Goal: Task Accomplishment & Management: Manage account settings

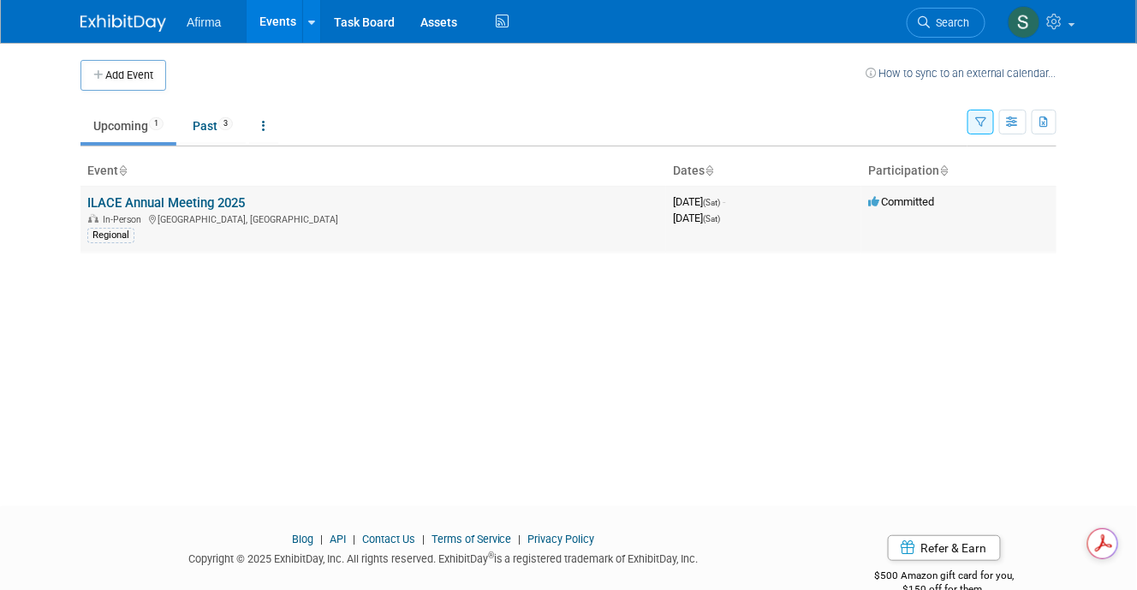
click at [224, 203] on link "ILACE Annual Meeting 2025" at bounding box center [166, 202] width 158 height 15
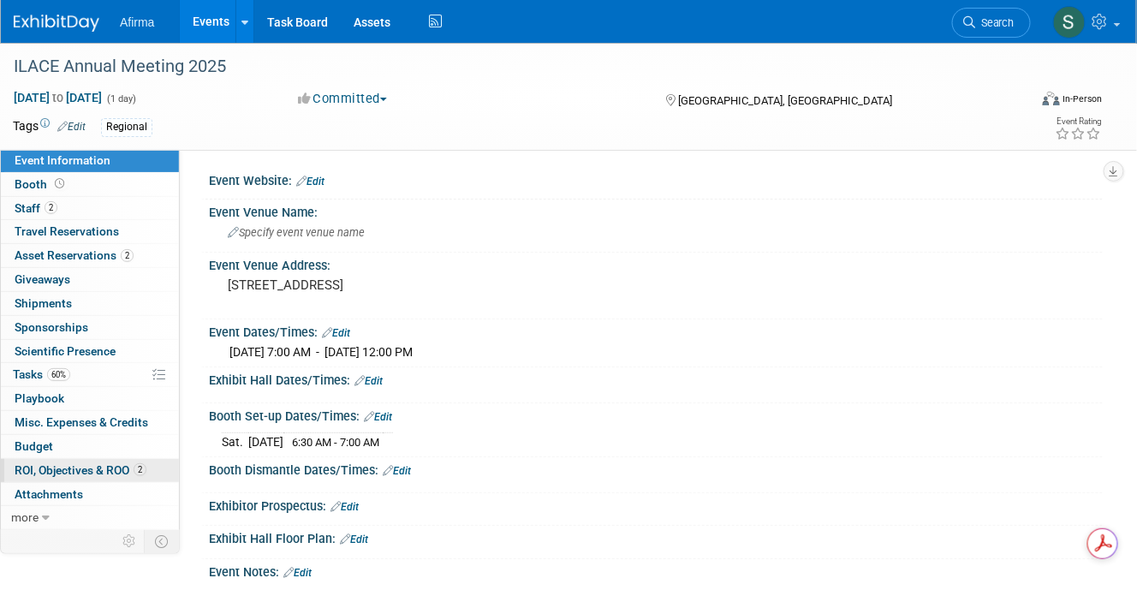
click at [53, 464] on span "ROI, Objectives & ROO 2" at bounding box center [81, 470] width 132 height 14
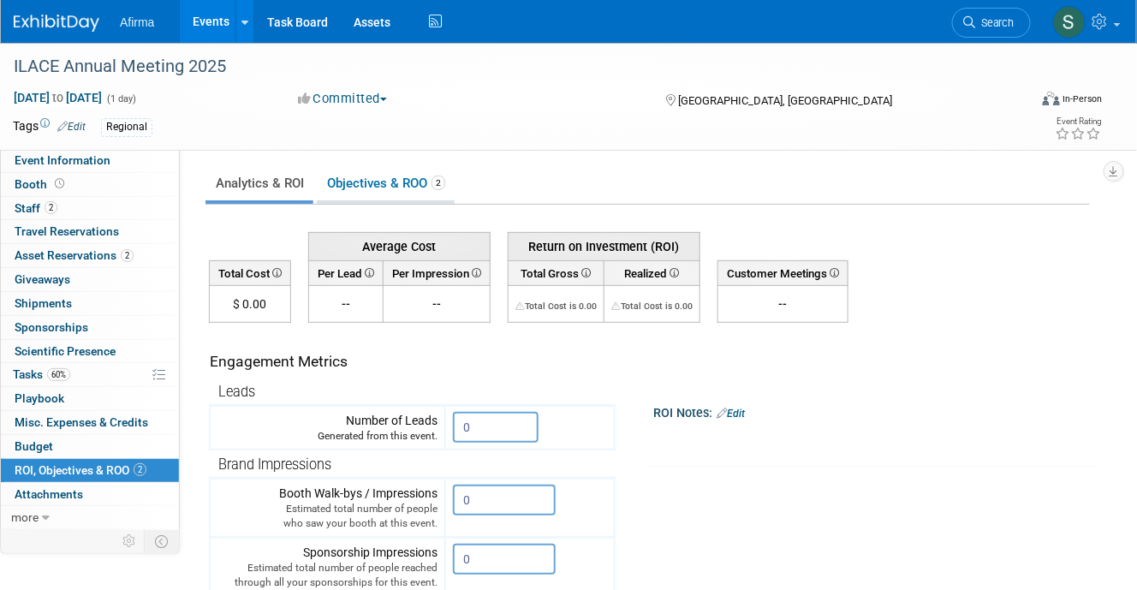
click at [379, 179] on link "Objectives & ROO 2" at bounding box center [386, 183] width 138 height 33
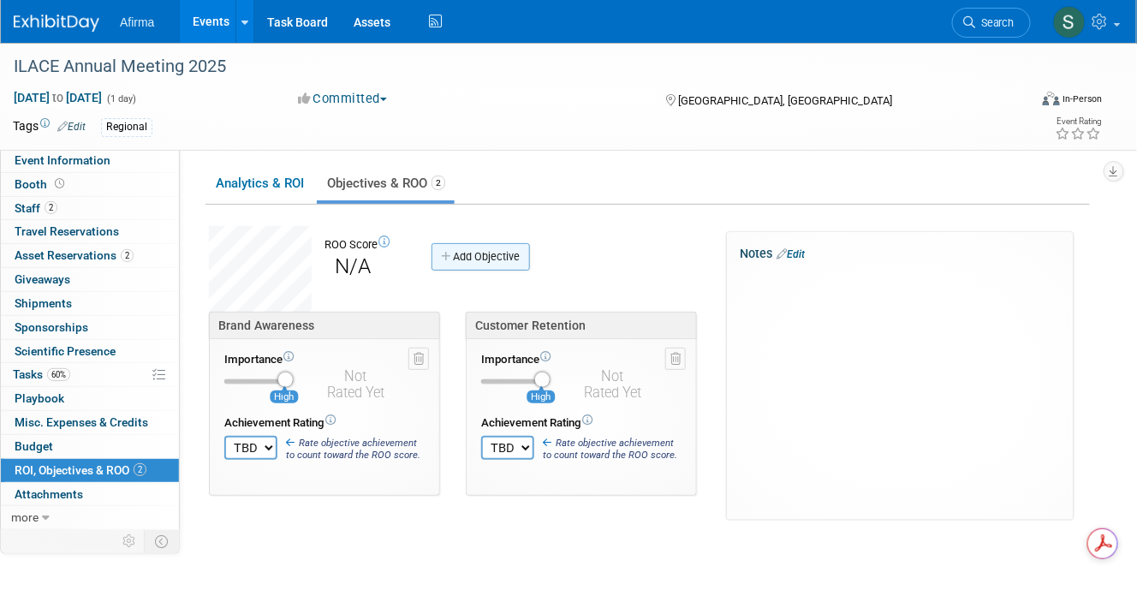
click at [495, 255] on link "Add Objective" at bounding box center [481, 256] width 98 height 27
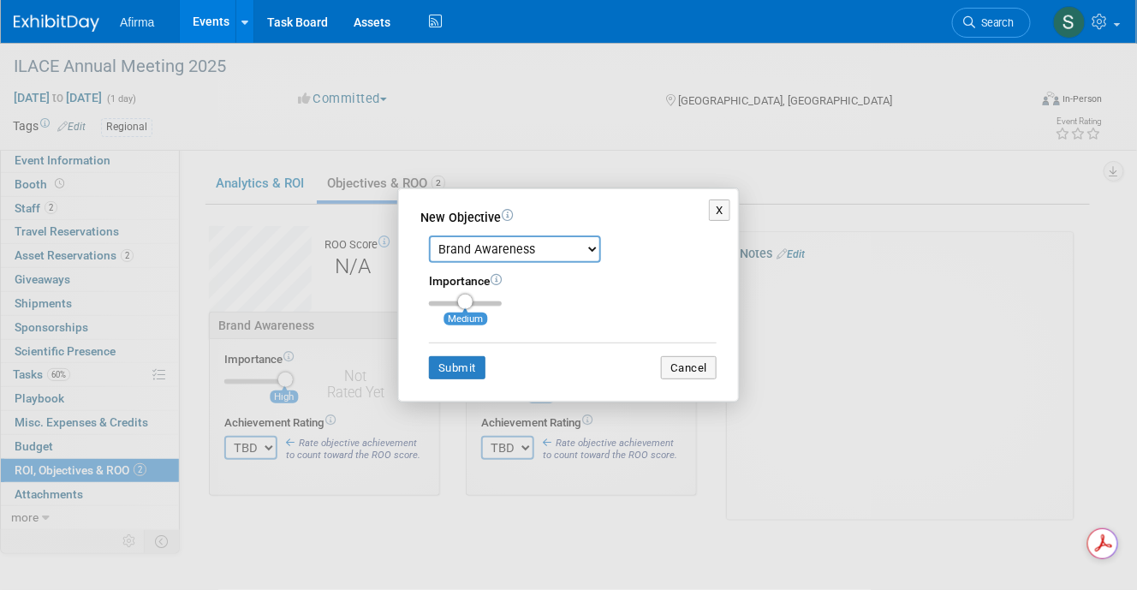
click at [495, 255] on select "Brand Awareness Competition Research Customer Retention Feedback Collection Lea…" at bounding box center [515, 249] width 172 height 27
select select "1"
click at [429, 236] on select "Brand Awareness Competition Research Customer Retention Feedback Collection Lea…" at bounding box center [515, 249] width 172 height 27
click at [450, 367] on button "Submit" at bounding box center [457, 368] width 57 height 24
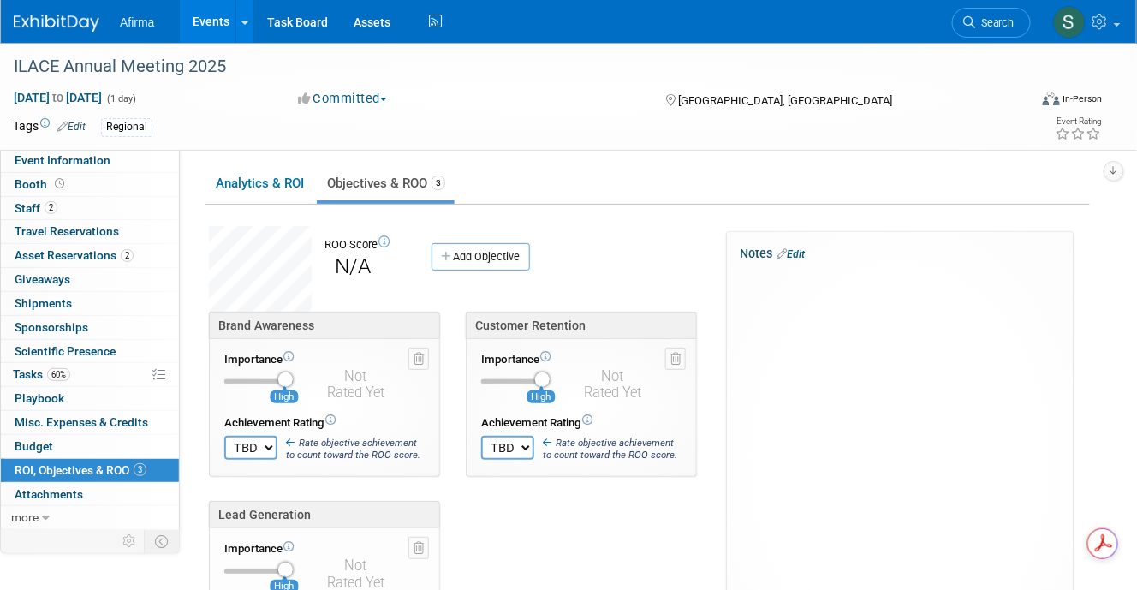
type input "3"
click at [289, 570] on input "range" at bounding box center [258, 571] width 69 height 5
click at [589, 529] on div "Brand Awareness Importance High TBD 0 1 2 3" at bounding box center [461, 501] width 531 height 379
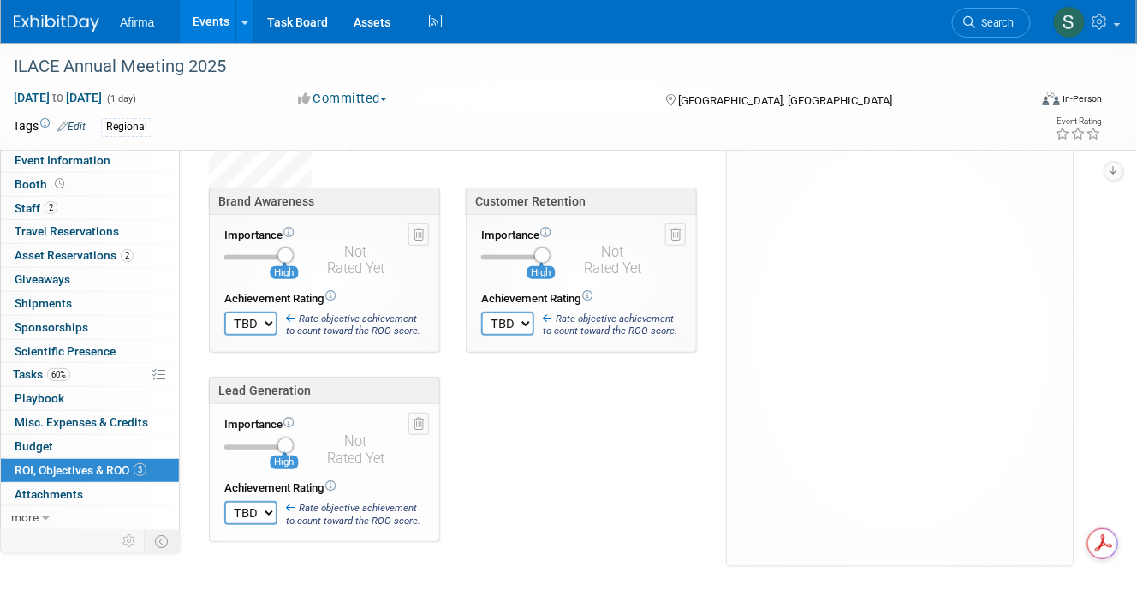
click at [263, 319] on select "TBD 0 1 2 3 4 5 6 7 8 9 10" at bounding box center [250, 324] width 53 height 24
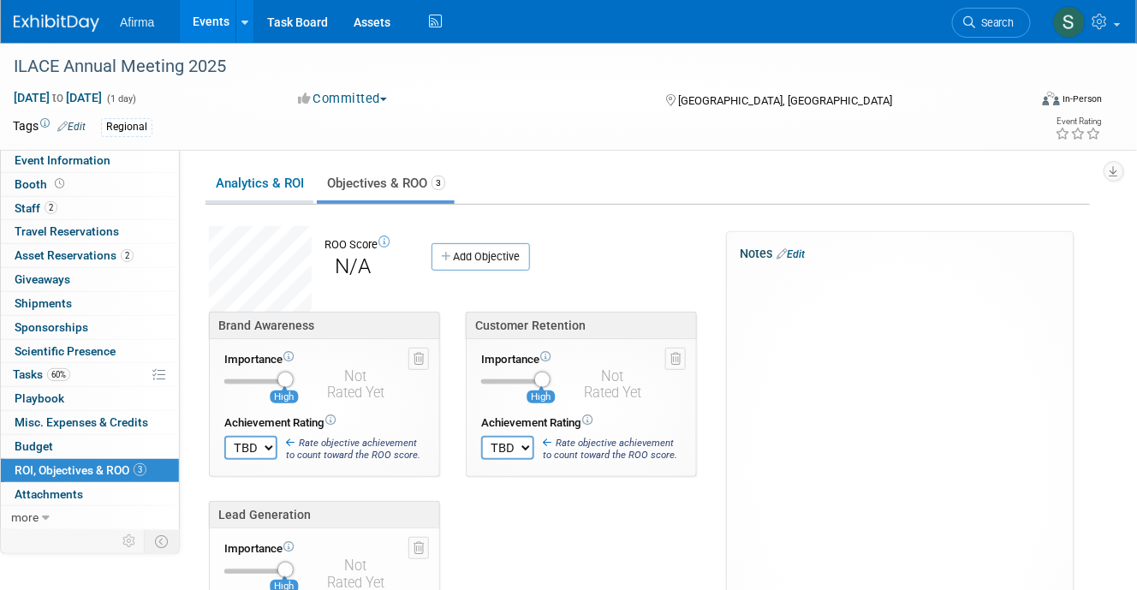
click at [258, 183] on link "Analytics & ROI" at bounding box center [260, 183] width 108 height 33
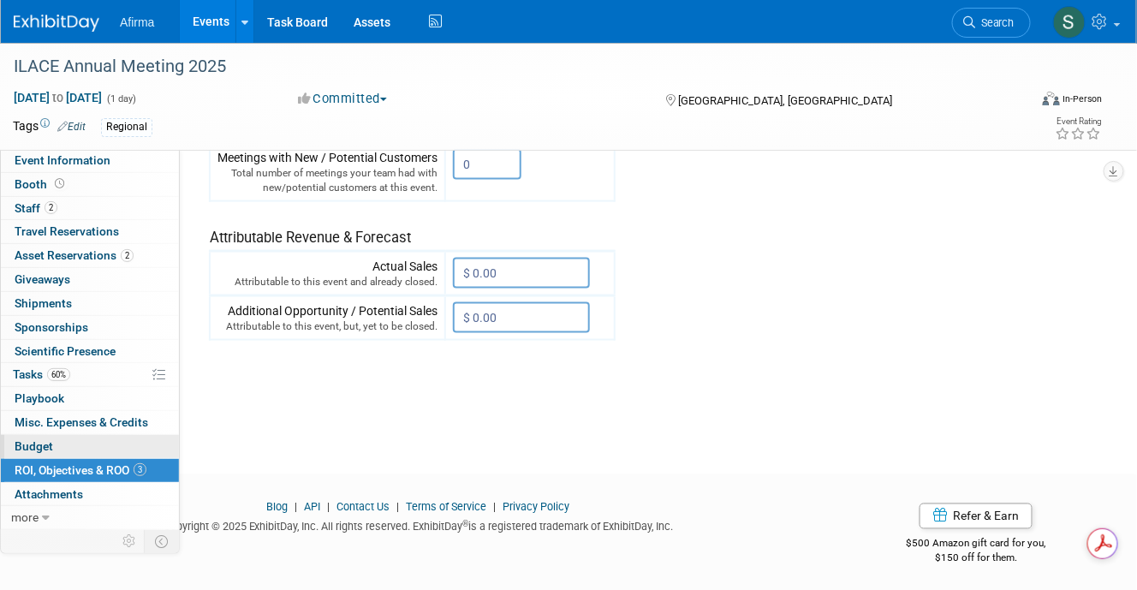
click at [27, 446] on span "Budget" at bounding box center [34, 446] width 39 height 14
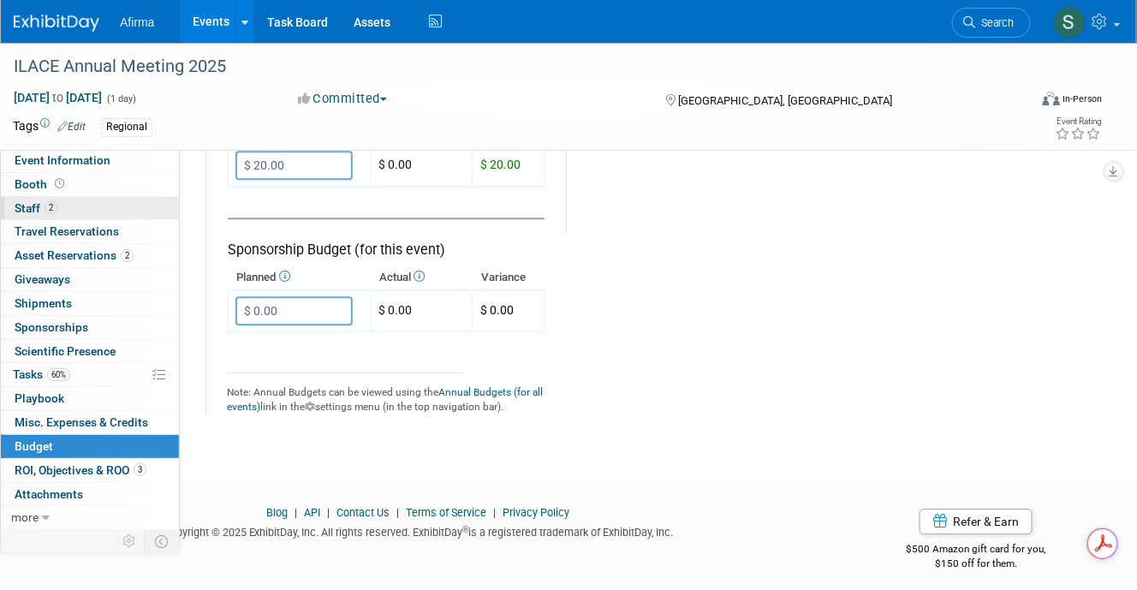
click at [30, 207] on span "Staff 2" at bounding box center [36, 208] width 43 height 14
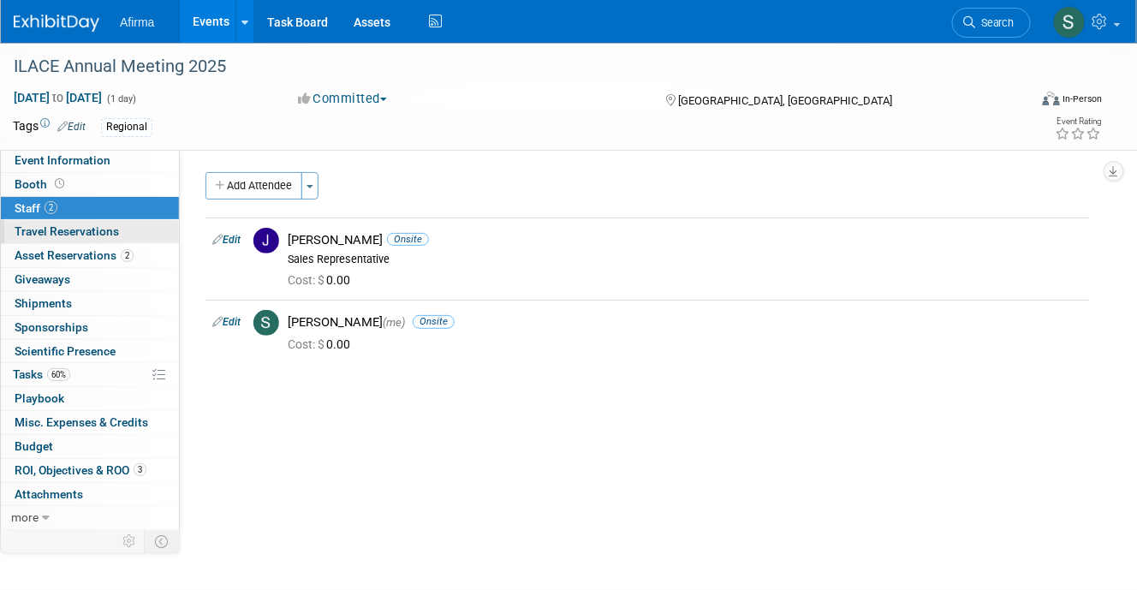
click at [46, 235] on span "Travel Reservations 0" at bounding box center [67, 231] width 104 height 14
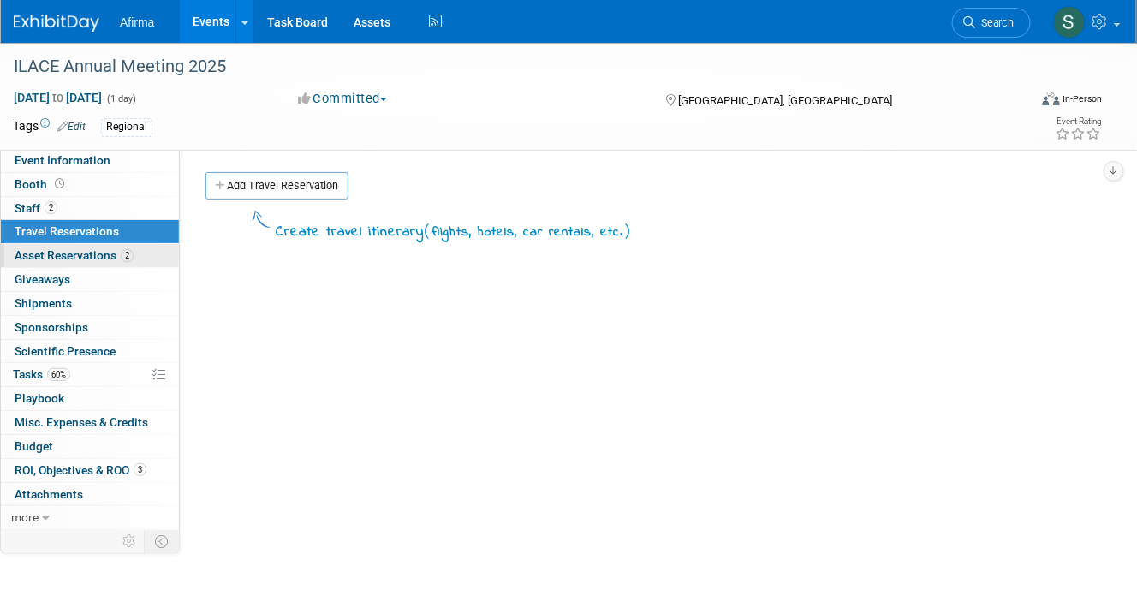
click at [52, 252] on span "Asset Reservations 2" at bounding box center [74, 255] width 119 height 14
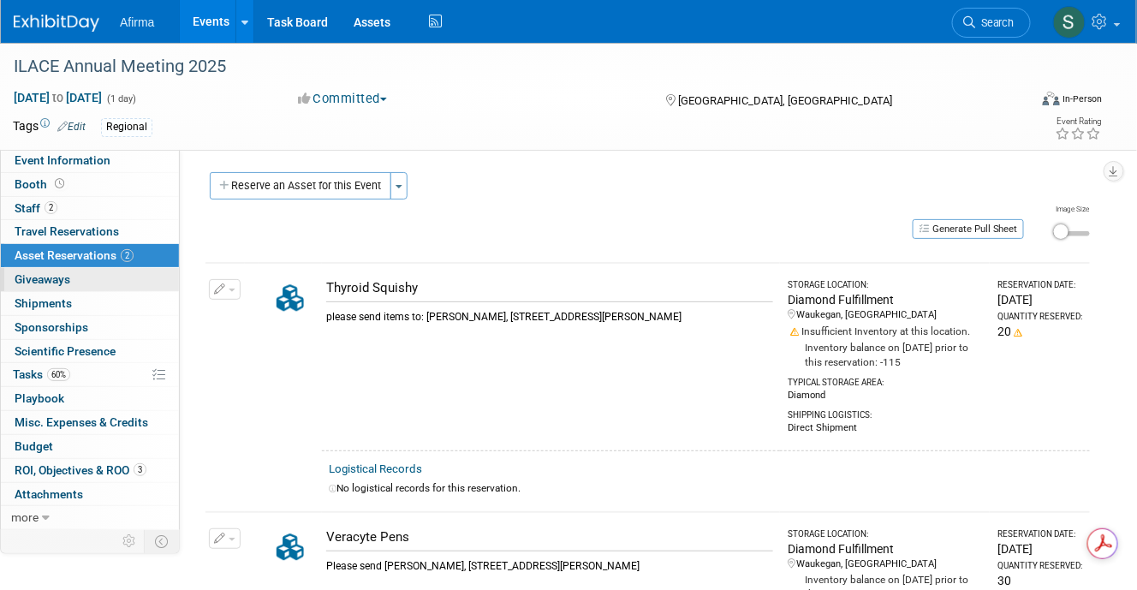
click at [54, 283] on span "Giveaways 0" at bounding box center [43, 279] width 56 height 14
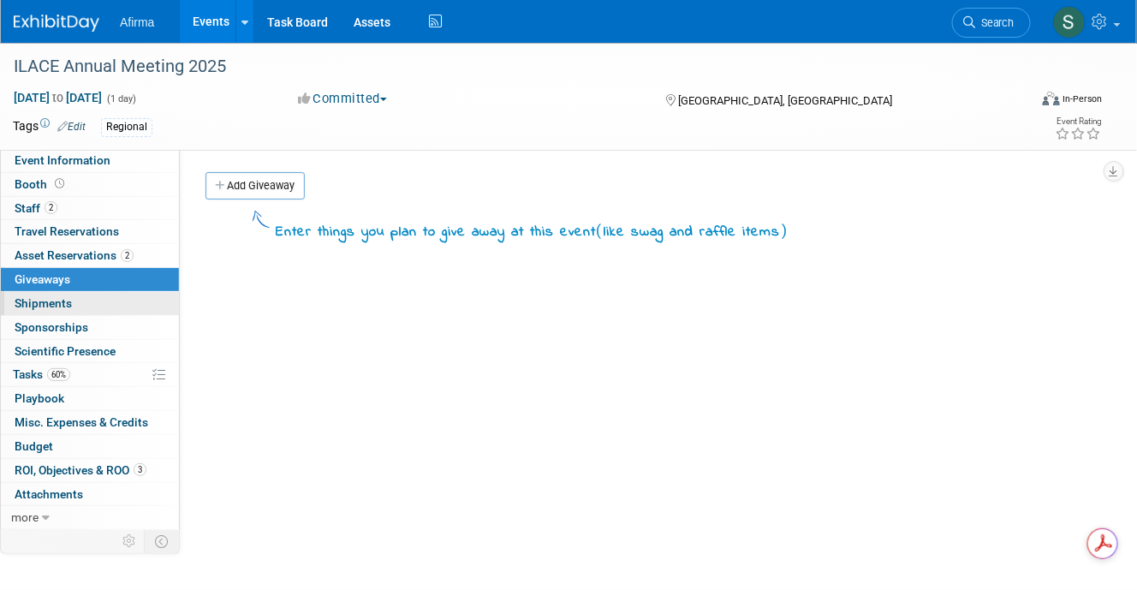
click at [52, 304] on span "Shipments 0" at bounding box center [43, 303] width 57 height 14
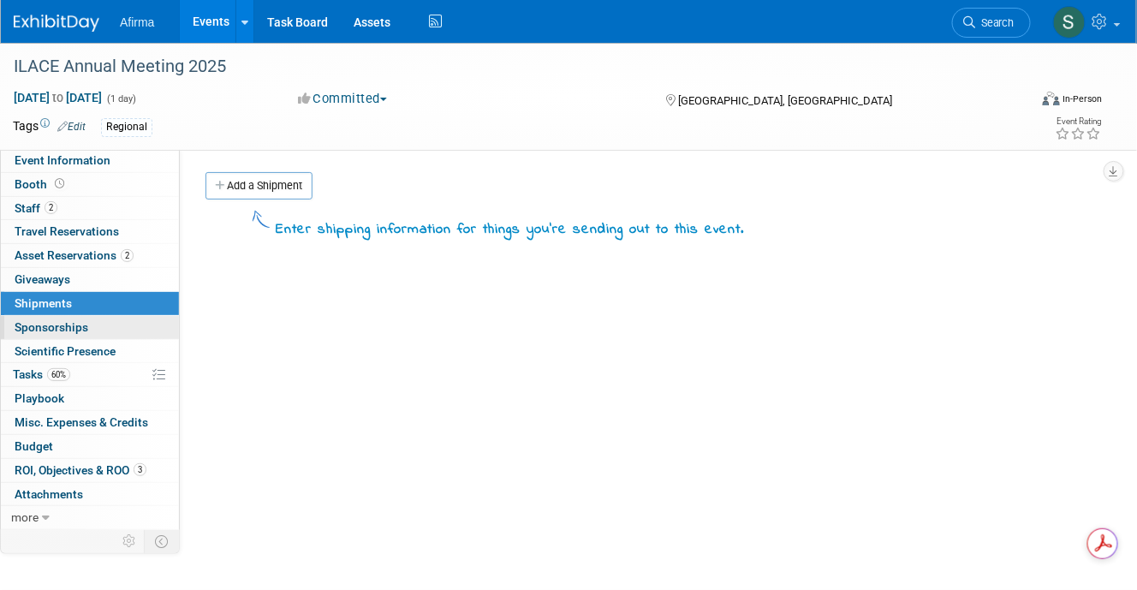
click at [57, 325] on span "Sponsorships 0" at bounding box center [52, 327] width 74 height 14
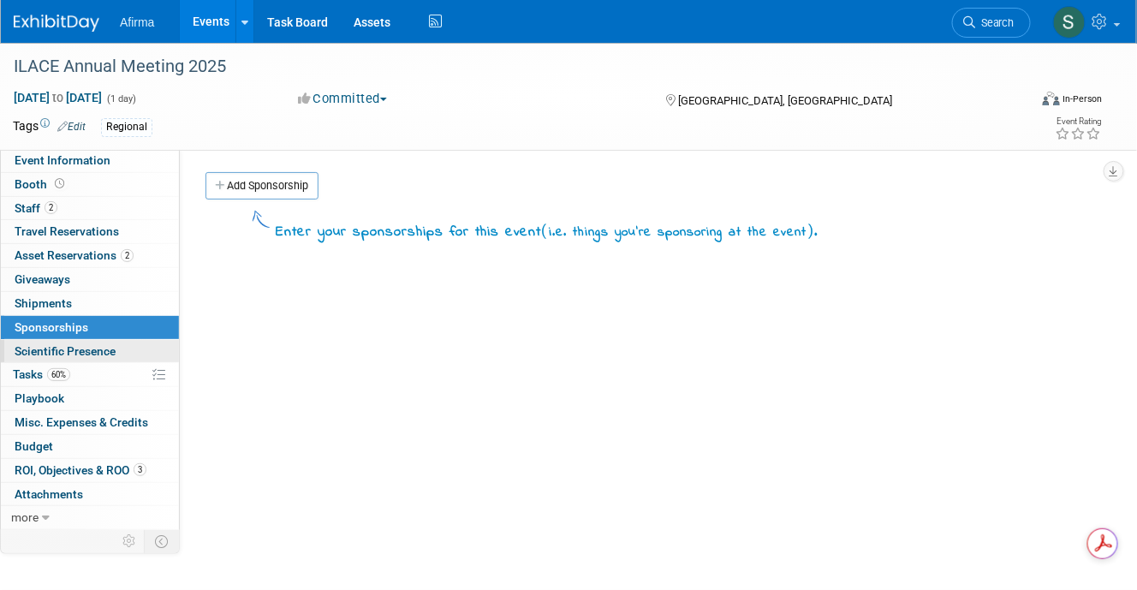
click at [64, 347] on span "Scientific Presence" at bounding box center [65, 351] width 101 height 14
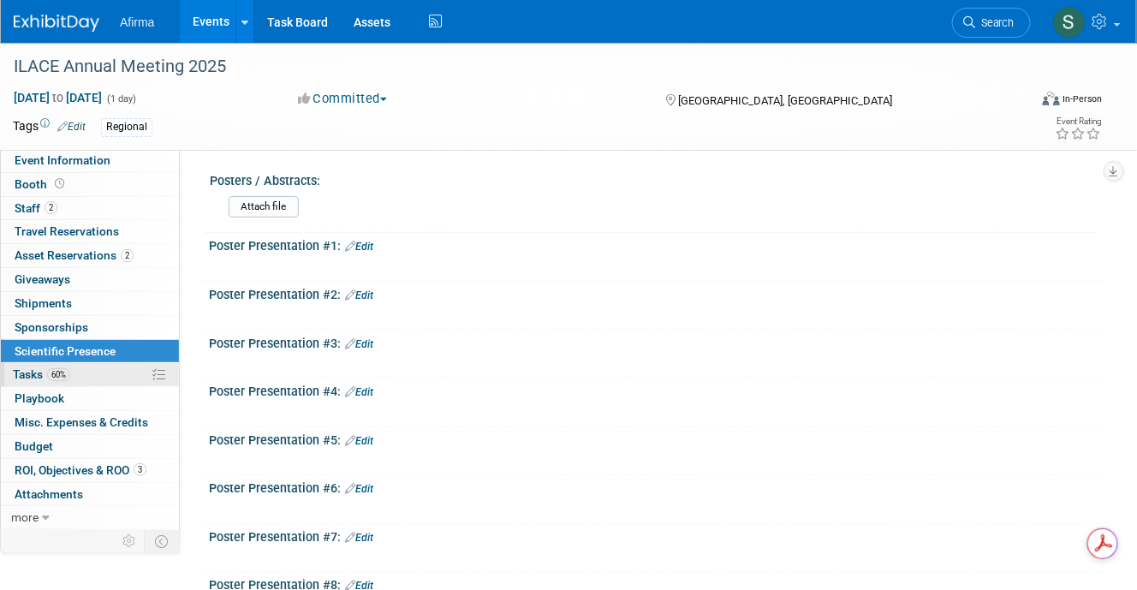
click at [35, 372] on span "Tasks 60%" at bounding box center [41, 374] width 57 height 14
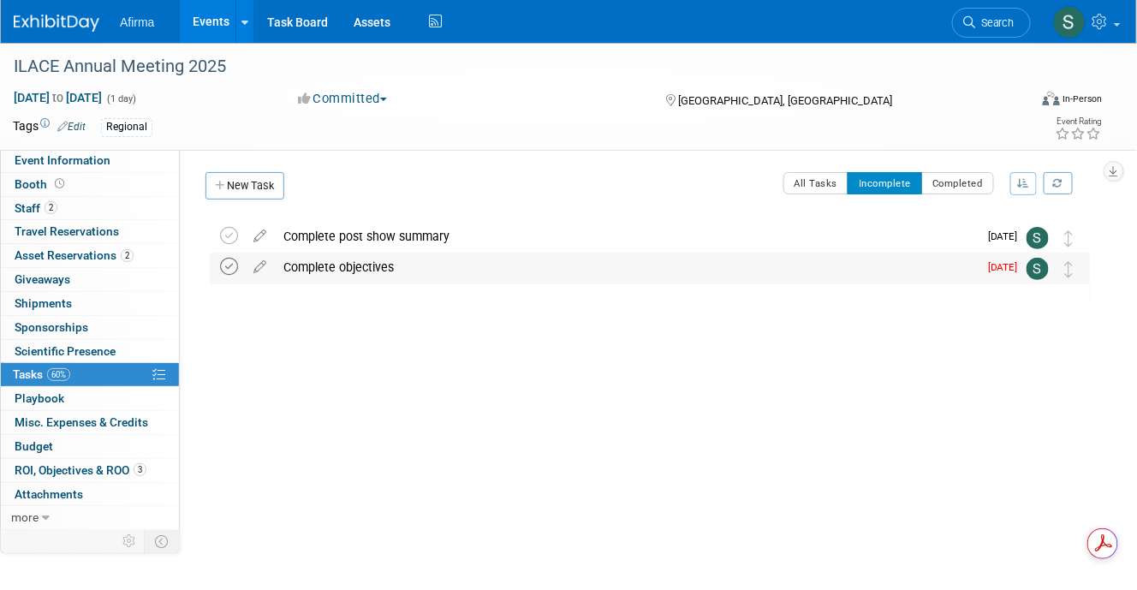
click at [233, 265] on icon at bounding box center [229, 267] width 18 height 18
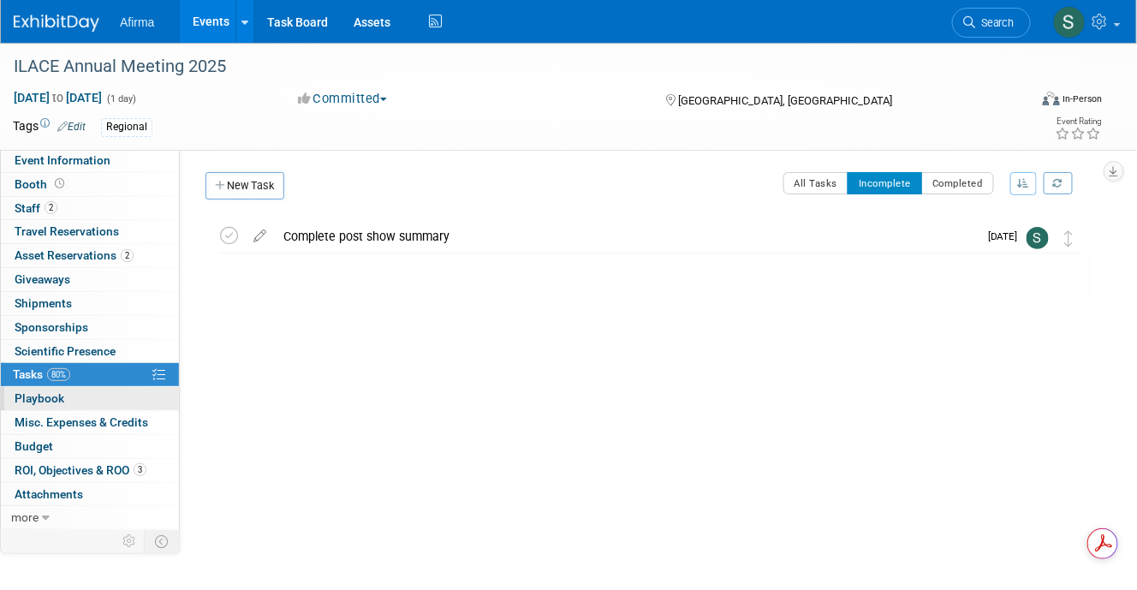
click at [55, 391] on span "Playbook 0" at bounding box center [40, 398] width 50 height 14
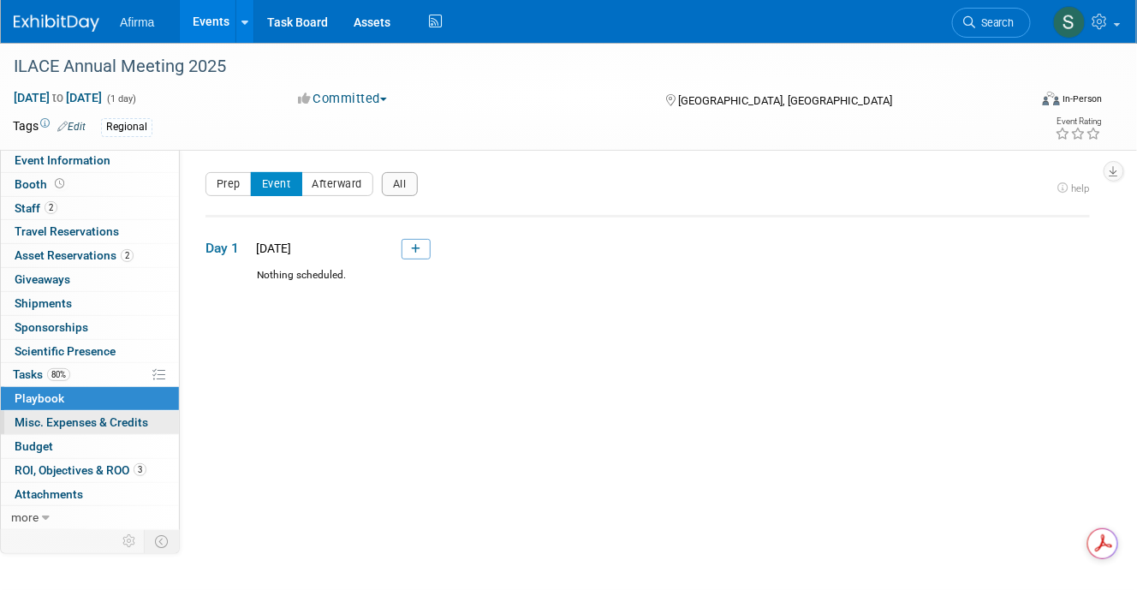
click at [73, 421] on span "Misc. Expenses & Credits 0" at bounding box center [82, 422] width 134 height 14
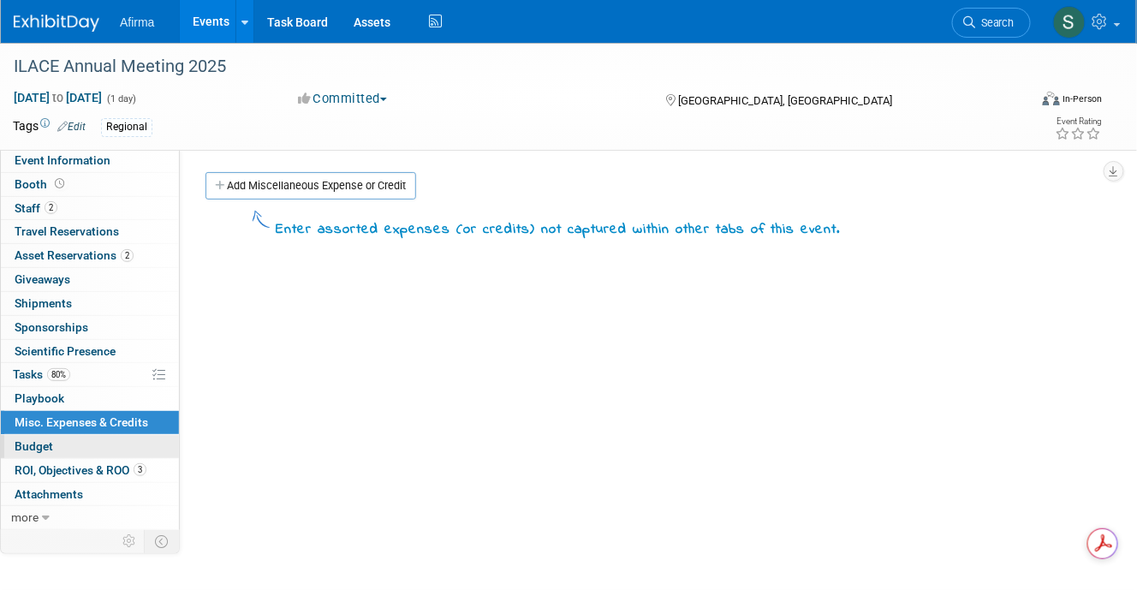
click at [32, 441] on span "Budget" at bounding box center [34, 446] width 39 height 14
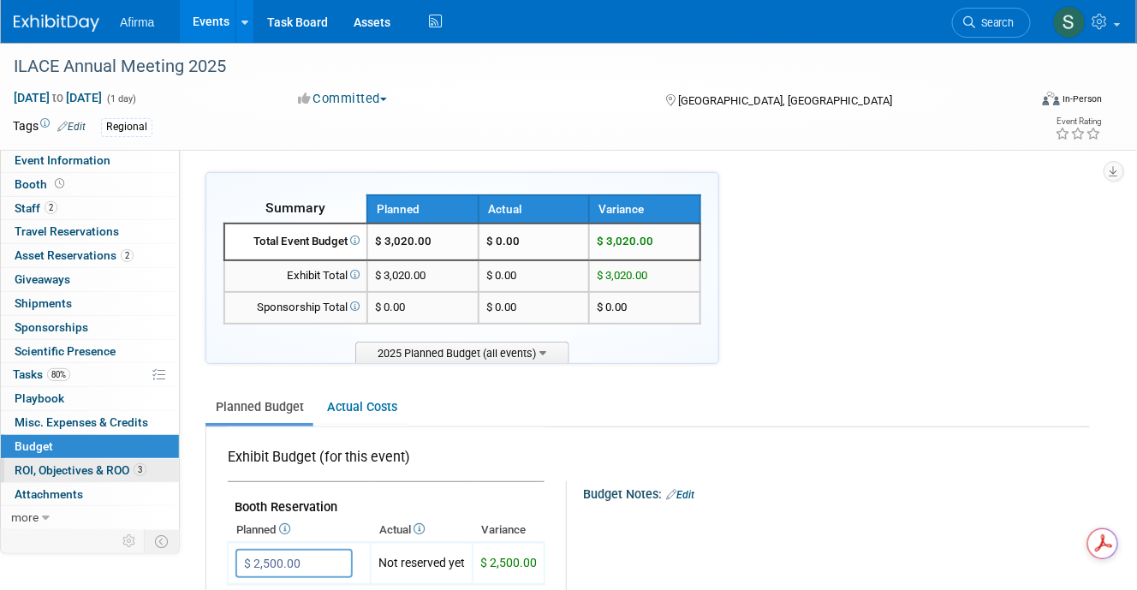
click at [78, 463] on span "ROI, Objectives & ROO 3" at bounding box center [81, 470] width 132 height 14
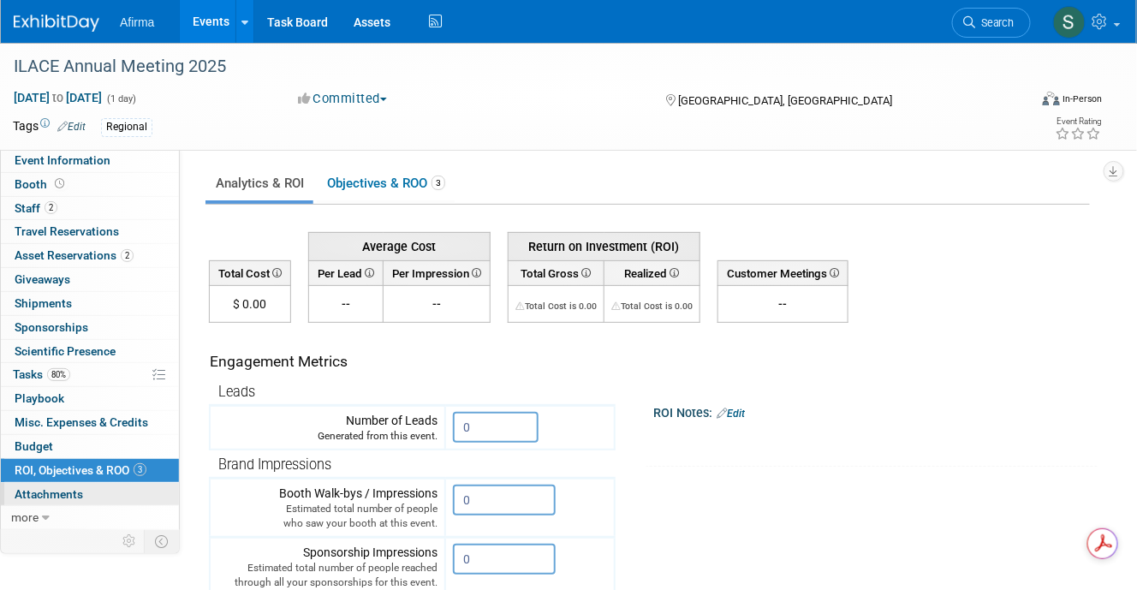
click at [68, 487] on span "Attachments 0" at bounding box center [49, 494] width 69 height 14
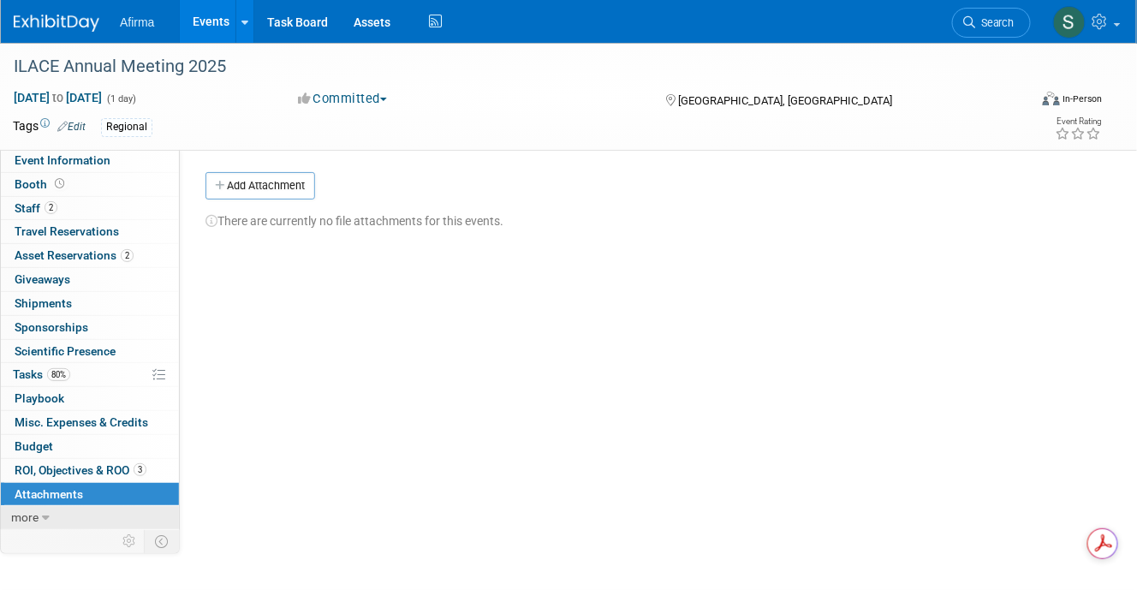
click at [31, 512] on span "more" at bounding box center [24, 517] width 27 height 14
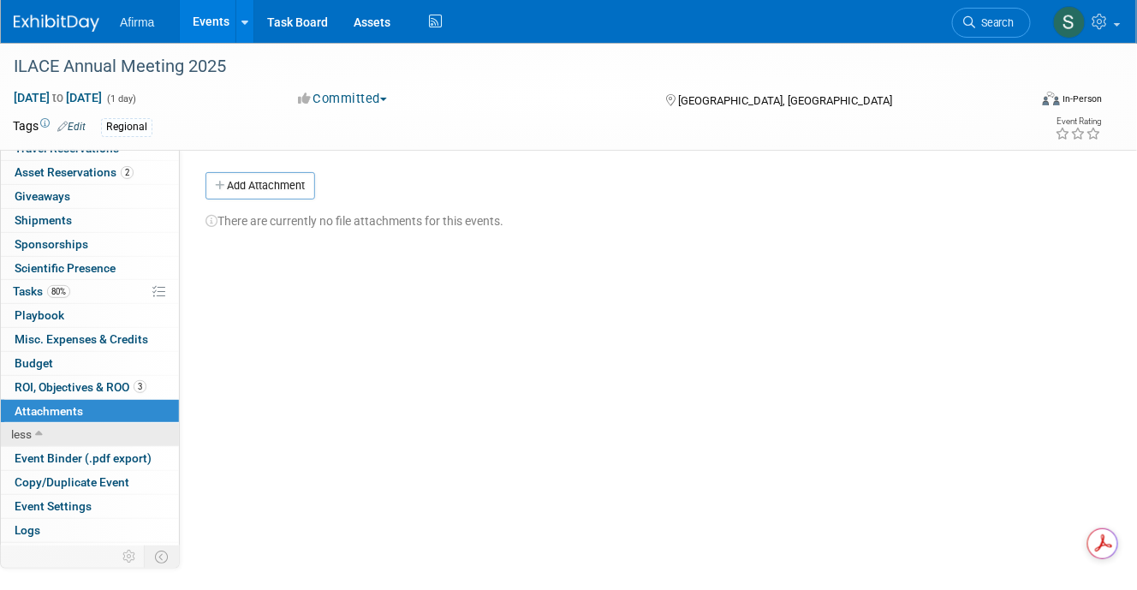
scroll to position [96, 0]
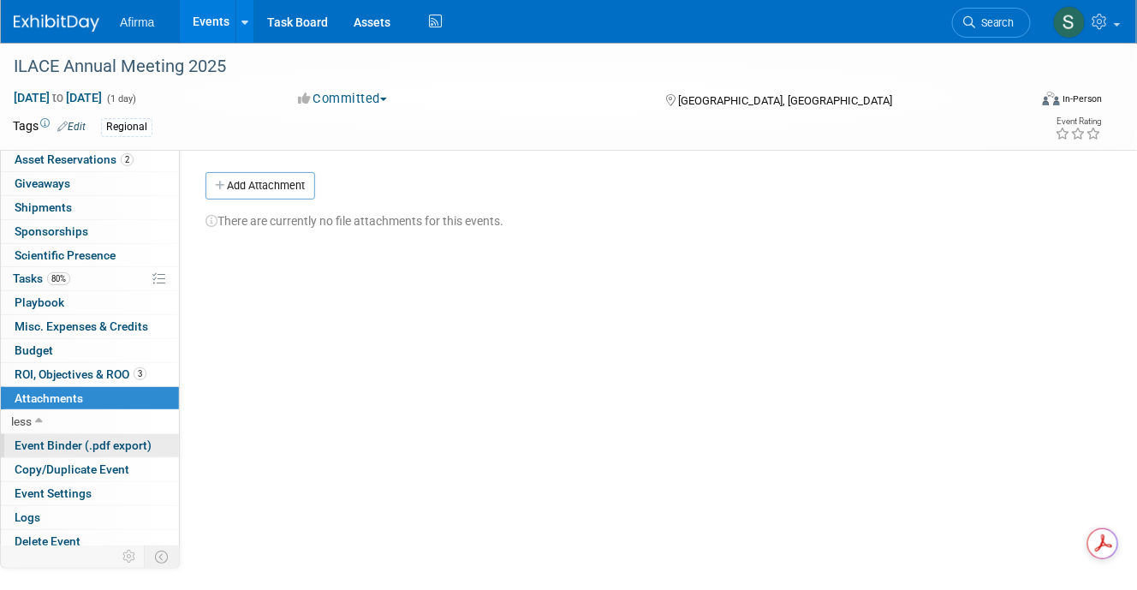
click at [53, 438] on span "Event Binder (.pdf export)" at bounding box center [83, 445] width 137 height 14
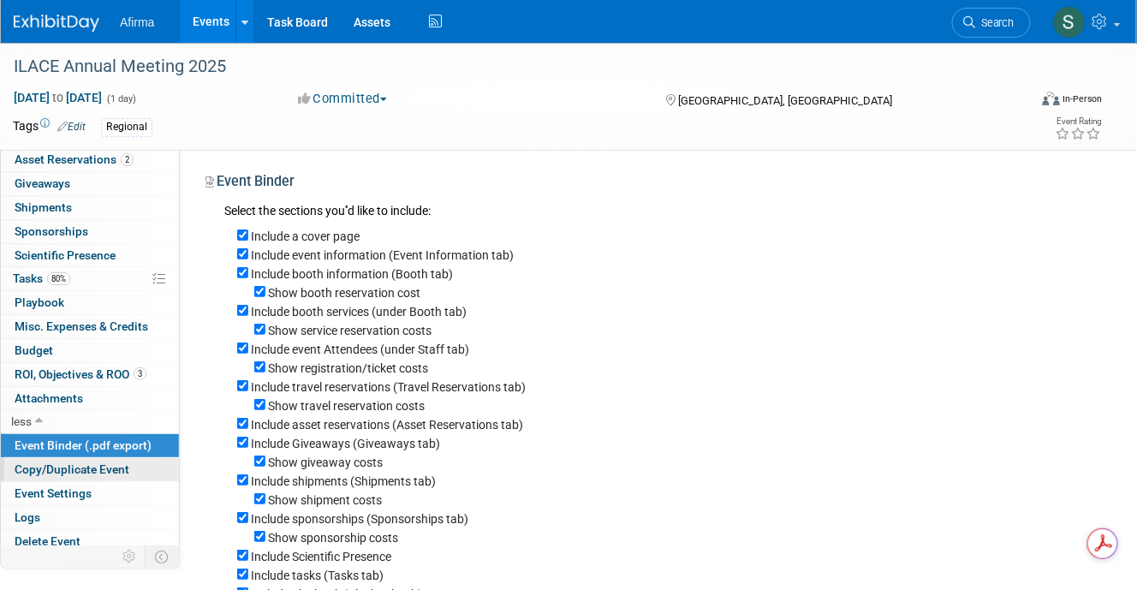
click at [57, 458] on link "Copy/Duplicate Event" at bounding box center [90, 469] width 178 height 23
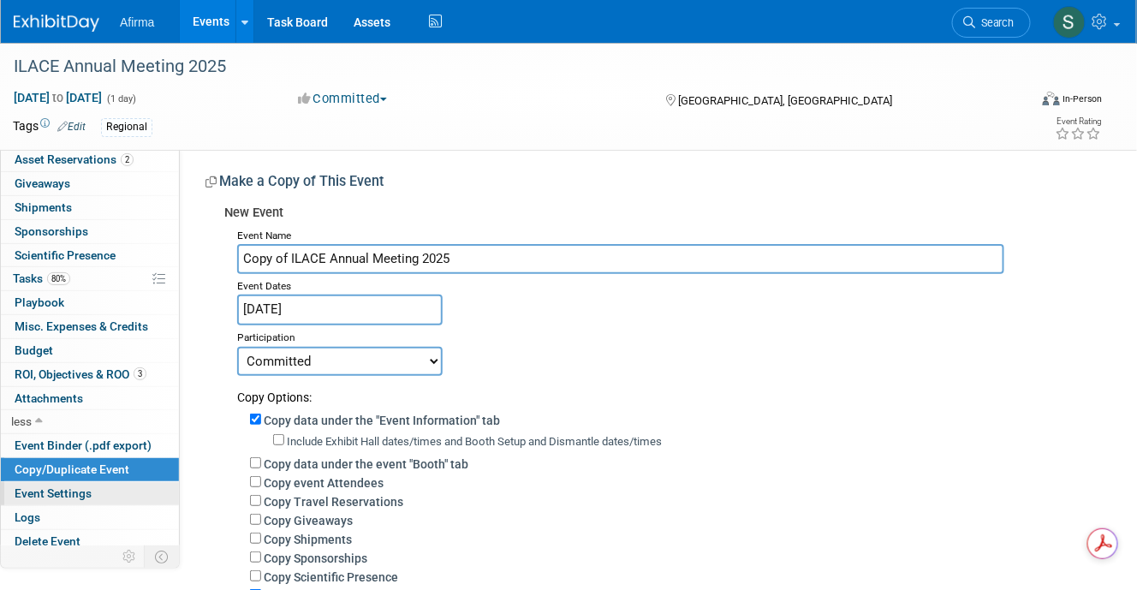
click at [54, 486] on span "Event Settings" at bounding box center [53, 493] width 77 height 14
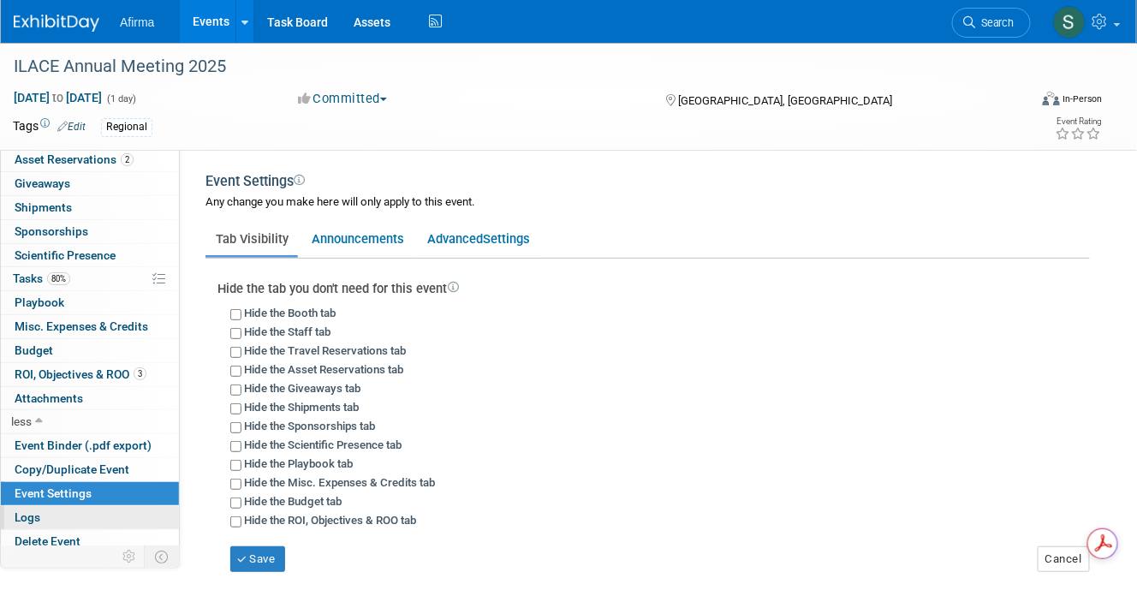
click at [47, 506] on link "Logs" at bounding box center [90, 517] width 178 height 23
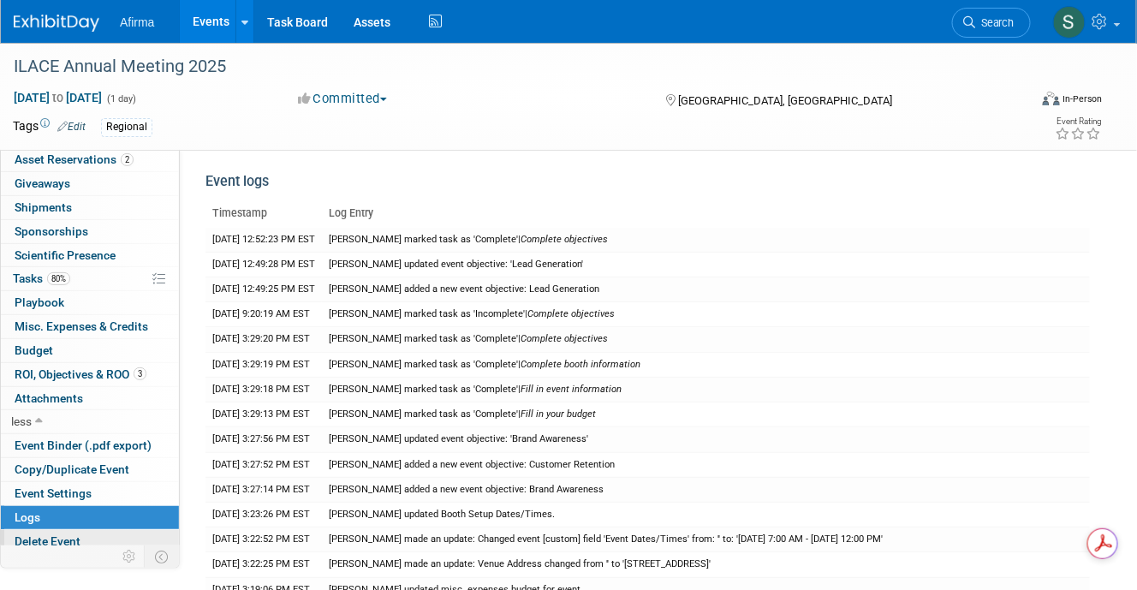
click at [52, 534] on span "Delete Event" at bounding box center [48, 541] width 66 height 14
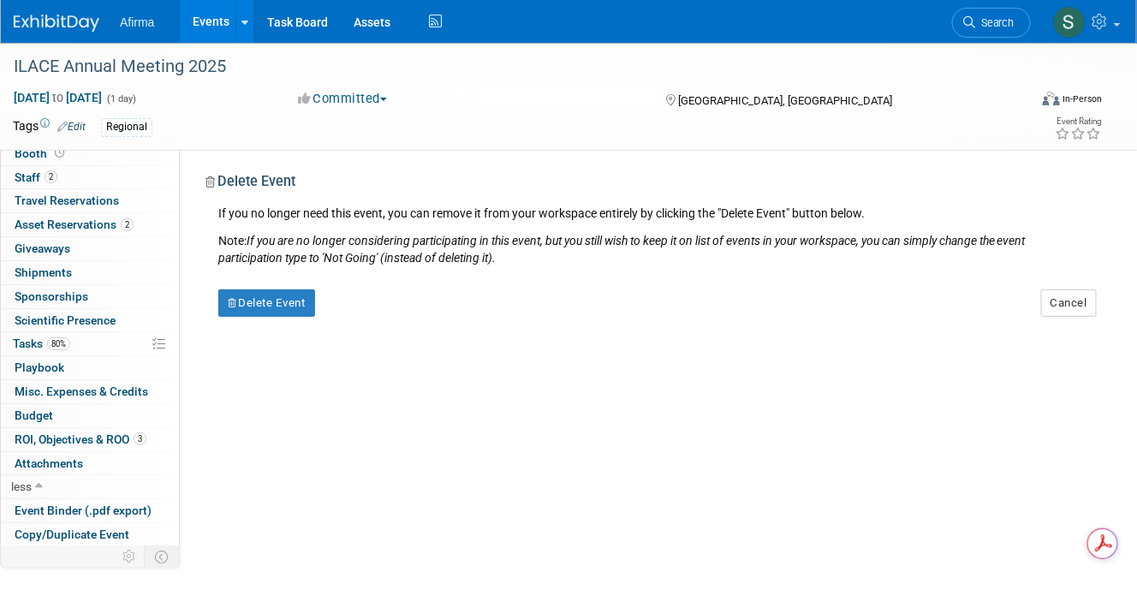
scroll to position [0, 0]
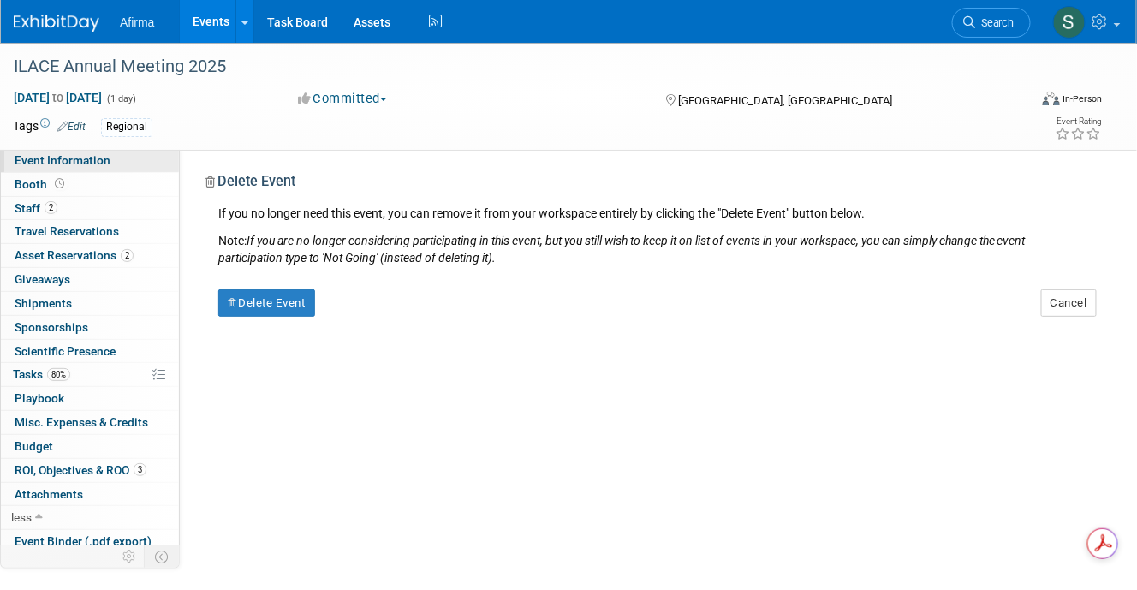
click at [94, 158] on span "Event Information" at bounding box center [63, 160] width 96 height 14
